Goal: Information Seeking & Learning: Learn about a topic

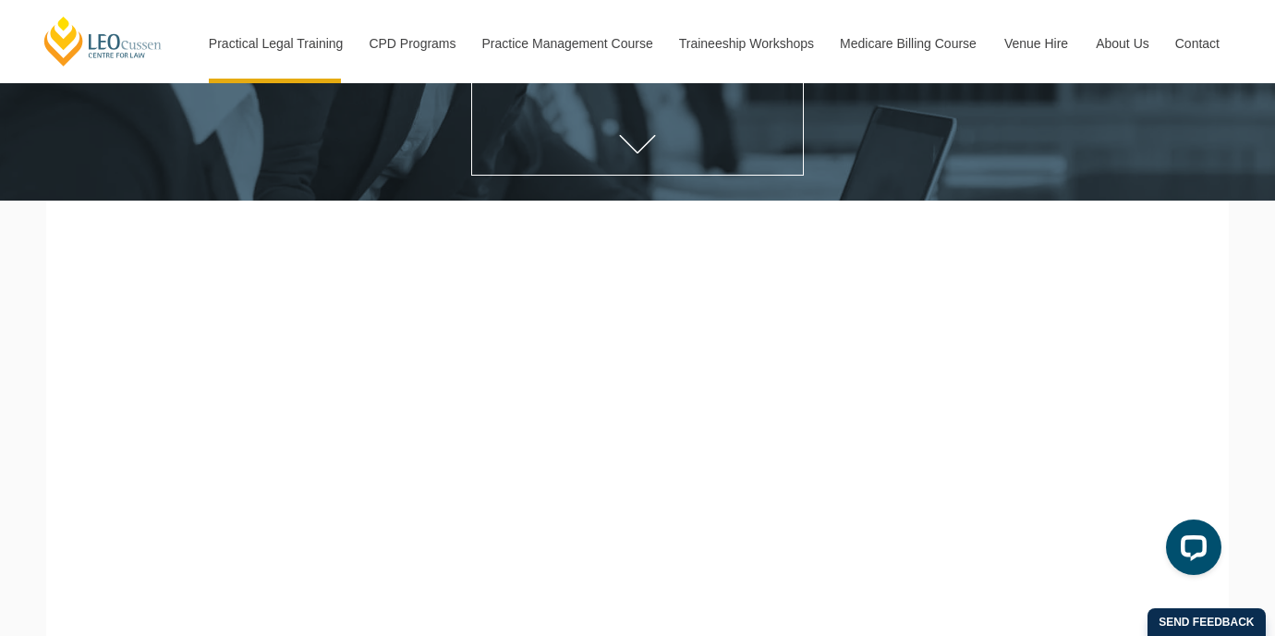
scroll to position [314, 0]
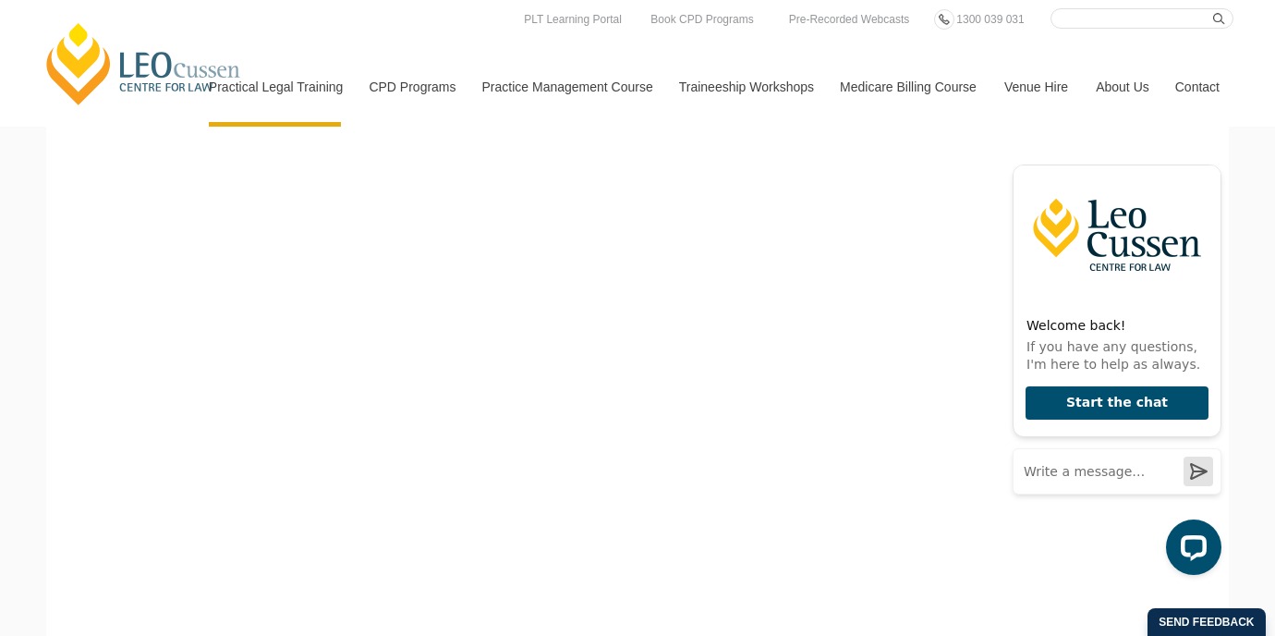
scroll to position [586, 0]
click at [1215, 161] on icon "Hide greeting" at bounding box center [1210, 150] width 22 height 22
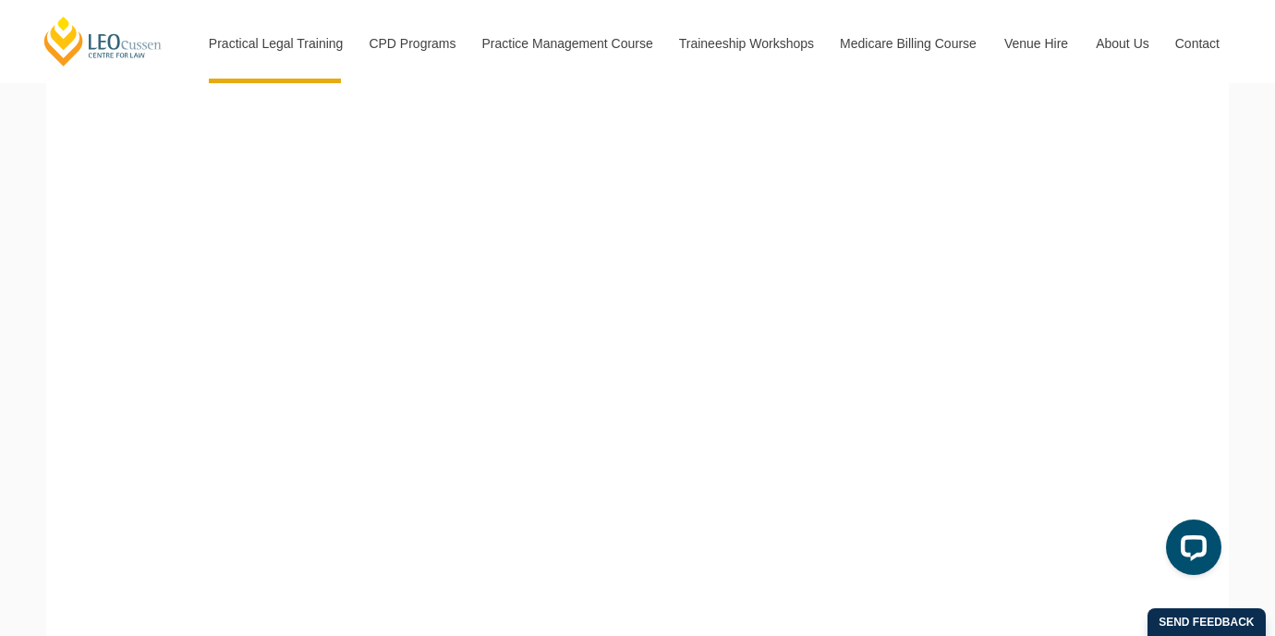
scroll to position [549, 0]
